Goal: Information Seeking & Learning: Learn about a topic

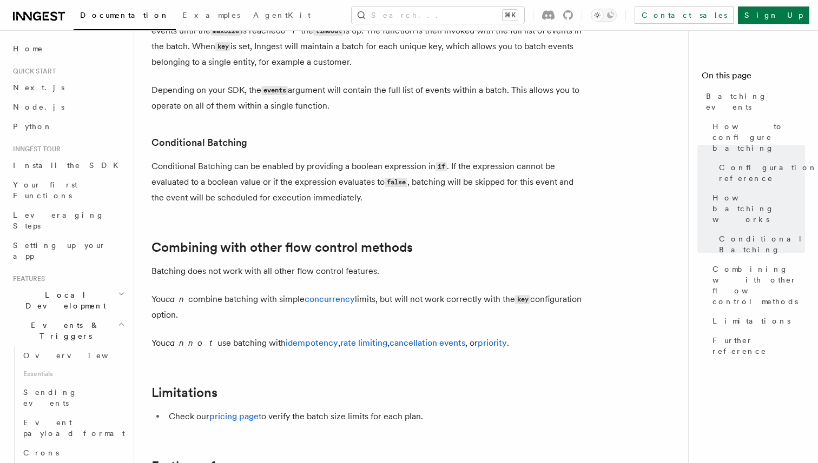
click at [94, 286] on h2 "Local Development" at bounding box center [68, 301] width 118 height 30
click at [93, 316] on h2 "Events & Triggers" at bounding box center [68, 331] width 118 height 30
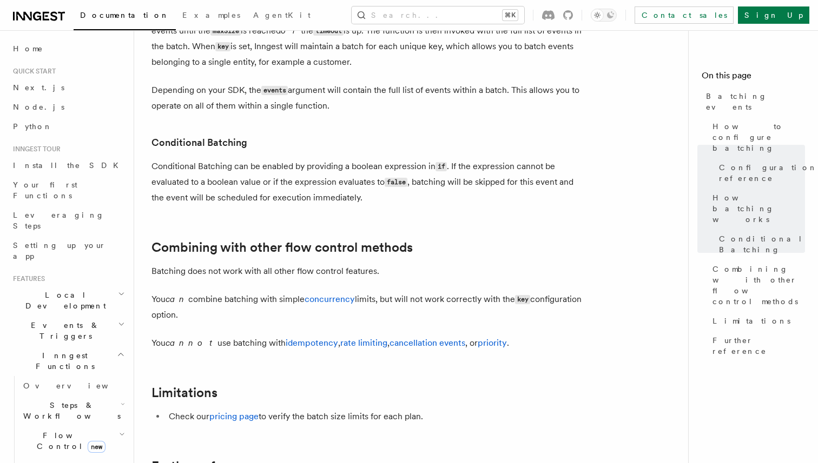
click at [93, 346] on h2 "Inngest Functions" at bounding box center [68, 361] width 118 height 30
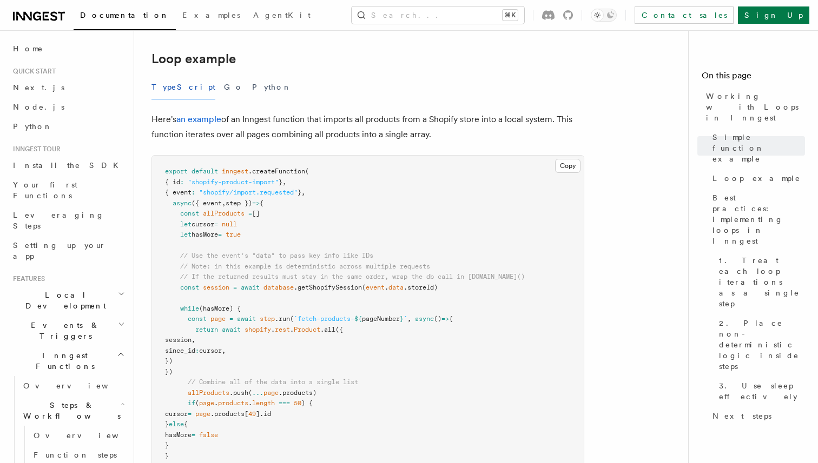
scroll to position [230, 0]
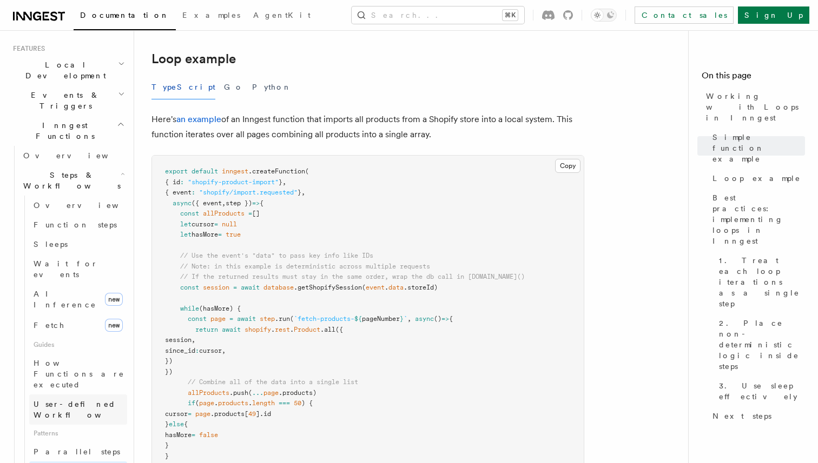
click at [108, 400] on span "User-defined Workflows" at bounding box center [82, 409] width 97 height 19
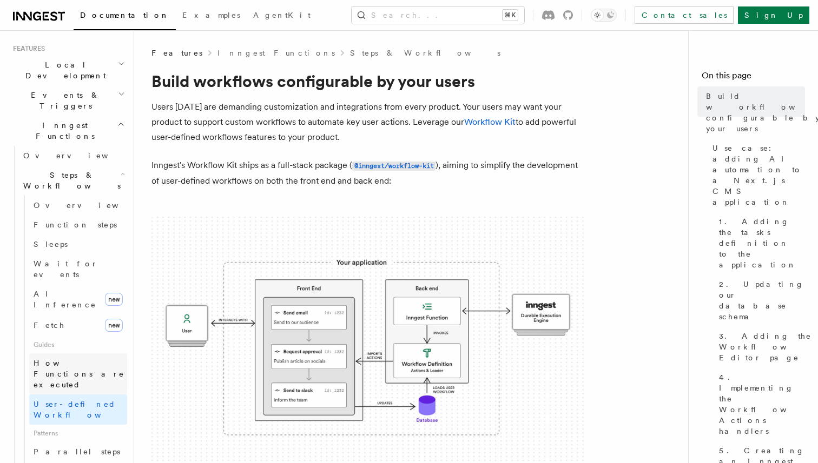
click at [64, 359] on span "How Functions are executed" at bounding box center [79, 374] width 91 height 30
